Goal: Transaction & Acquisition: Purchase product/service

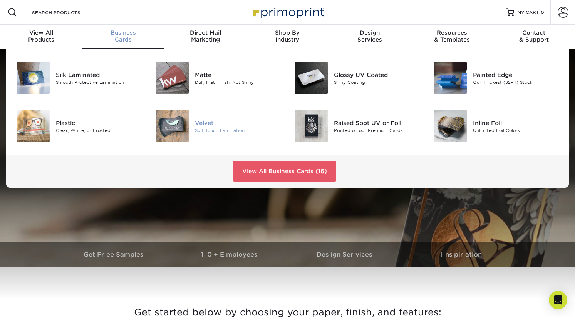
click at [207, 122] on div "Velvet" at bounding box center [238, 123] width 87 height 8
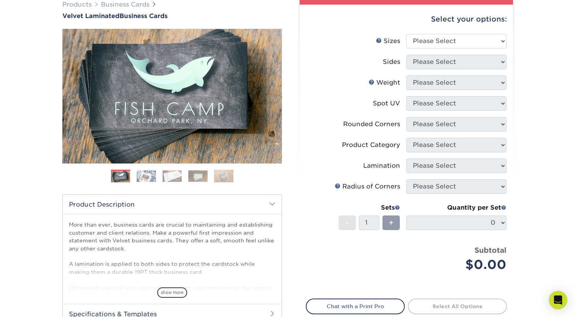
scroll to position [62, 0]
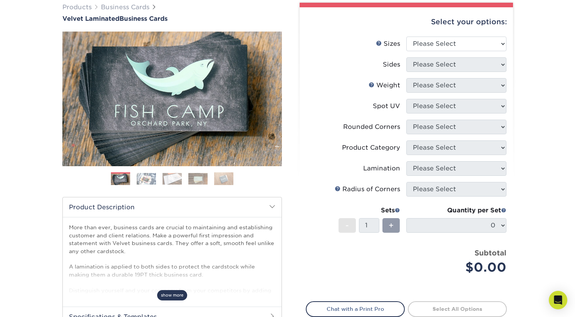
click at [175, 297] on span "show more" at bounding box center [172, 295] width 30 height 10
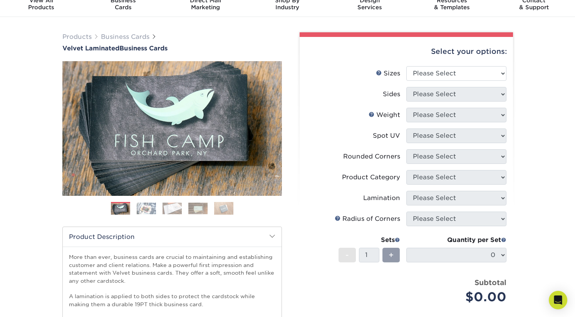
scroll to position [27, 0]
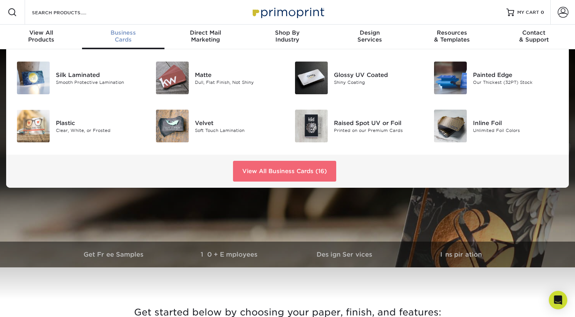
click at [255, 168] on link "View All Business Cards (16)" at bounding box center [284, 171] width 103 height 21
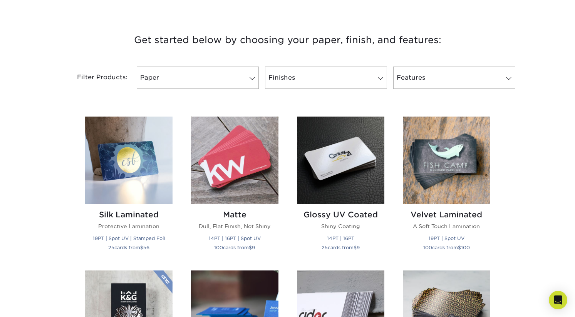
scroll to position [273, 0]
click at [226, 74] on link "Paper" at bounding box center [198, 77] width 122 height 22
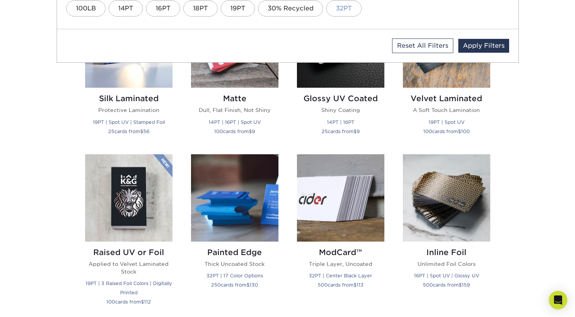
scroll to position [412, 0]
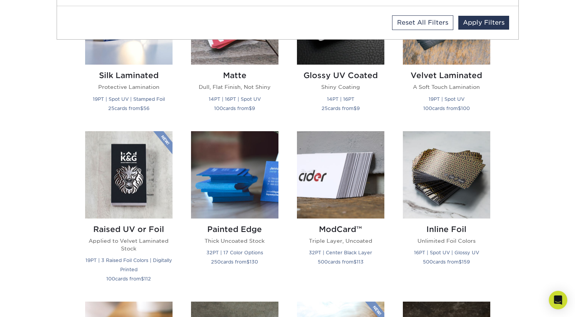
click at [534, 134] on div "Get started below by choosing your paper, finish, and features: Filtered Matche…" at bounding box center [287, 295] width 575 height 843
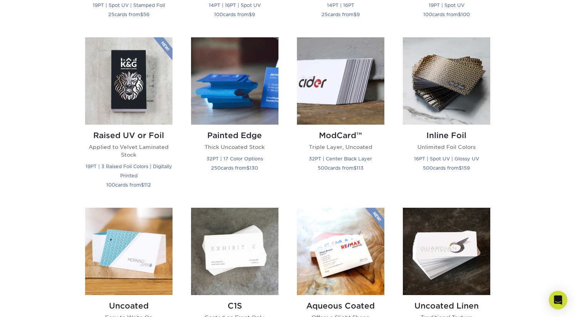
scroll to position [503, 0]
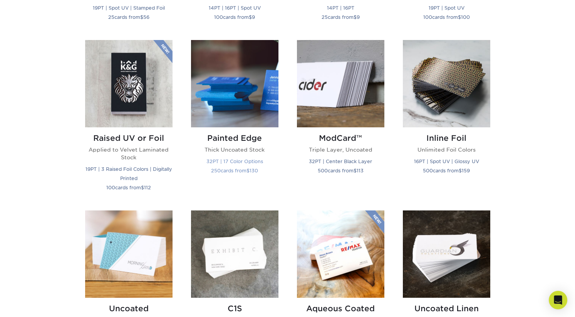
click at [241, 137] on h2 "Painted Edge" at bounding box center [234, 138] width 87 height 9
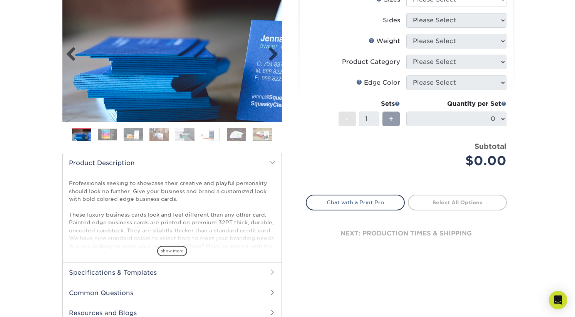
scroll to position [107, 0]
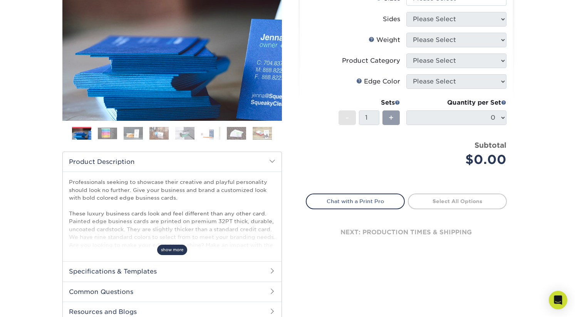
click at [166, 248] on span "show more" at bounding box center [172, 250] width 30 height 10
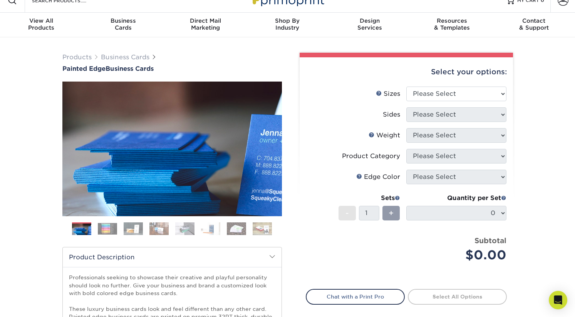
scroll to position [0, 0]
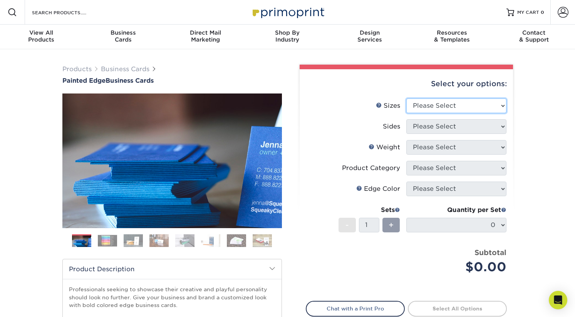
click at [428, 106] on select "Please Select 2" x 3.5" - Standard 2.125" x 3.375" - European 2.5" x 2.5" - Squ…" at bounding box center [456, 106] width 100 height 15
select select "2.00x3.50"
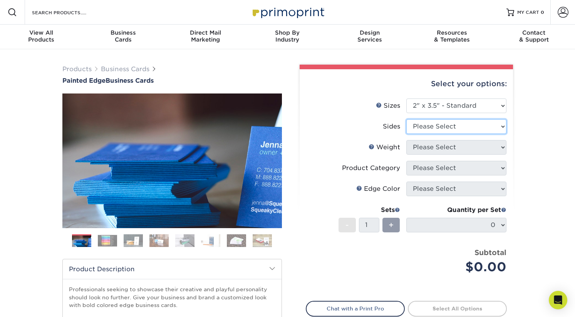
click at [431, 129] on select "Please Select Print Both Sides Print Front Only" at bounding box center [456, 126] width 100 height 15
select select "13abbda7-1d64-4f25-8bb2-c179b224825d"
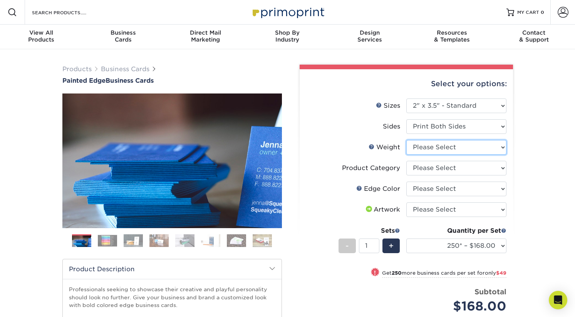
click at [432, 146] on select "Please Select 32PTUC" at bounding box center [456, 147] width 100 height 15
select select "32PTUC"
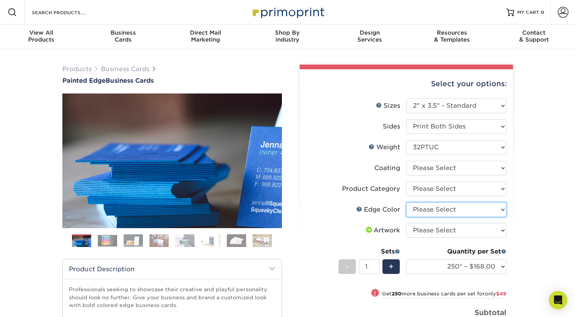
click at [435, 208] on select "Please Select Charcoal Black Brown Blue Pearlescent Blue Pearlescent Gold Pearl…" at bounding box center [456, 210] width 100 height 15
select select "34794e23-ba15-445e-813c-341542a5462f"
click at [437, 189] on select "Please Select Business Cards" at bounding box center [456, 189] width 100 height 15
select select "3b5148f1-0588-4f88-a218-97bcfdce65c1"
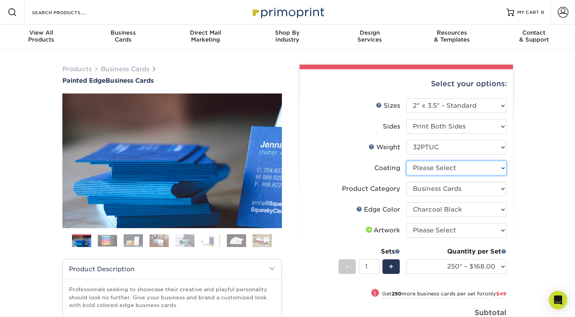
click at [435, 167] on select at bounding box center [456, 168] width 100 height 15
select select "3e7618de-abca-4bda-9f97-8b9129e913d8"
select select "-1"
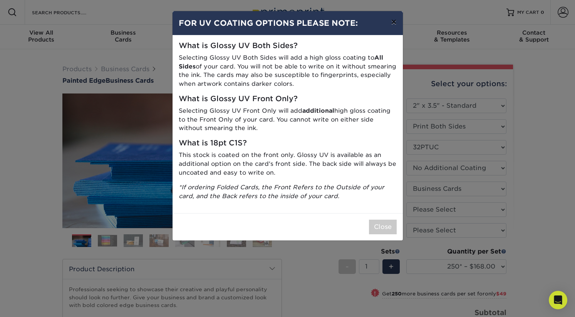
click at [394, 20] on button "×" at bounding box center [394, 22] width 18 height 22
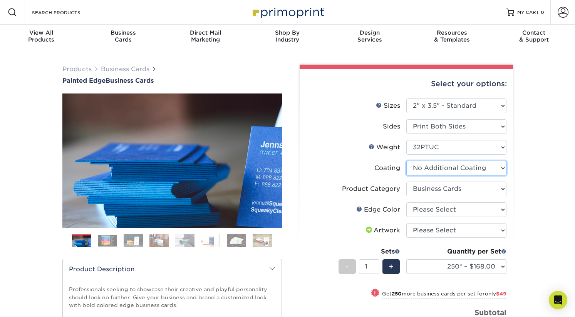
click at [472, 167] on select at bounding box center [456, 168] width 100 height 15
select select "-1"
select select
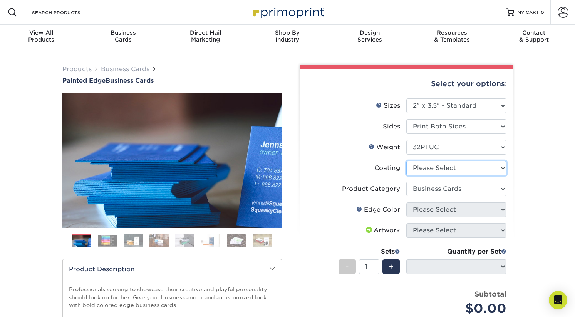
click at [453, 167] on select at bounding box center [456, 168] width 100 height 15
select select "3e7618de-abca-4bda-9f97-8b9129e913d8"
select select "-1"
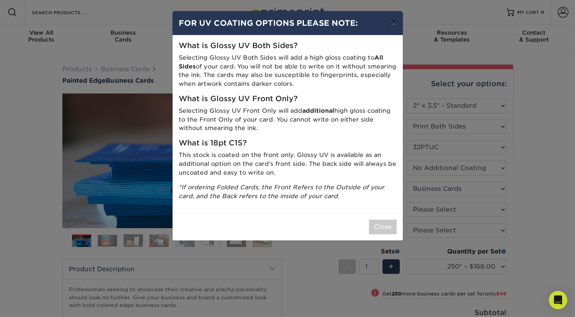
click at [394, 23] on button "×" at bounding box center [394, 22] width 18 height 22
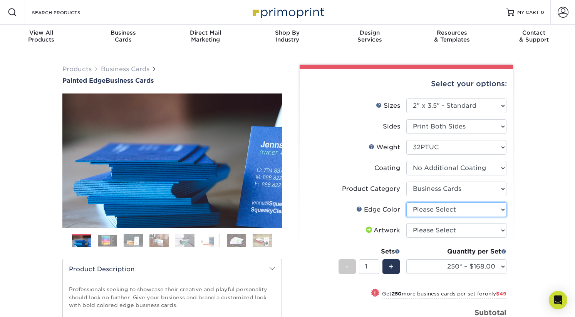
click at [465, 213] on select "Please Select Charcoal Black Brown Blue Pearlescent Blue Pearlescent Gold Pearl…" at bounding box center [456, 210] width 100 height 15
select select "34794e23-ba15-445e-813c-341542a5462f"
click at [454, 232] on select "Please Select I will upload files I need a design - $100" at bounding box center [456, 230] width 100 height 15
select select "upload"
